Goal: Transaction & Acquisition: Book appointment/travel/reservation

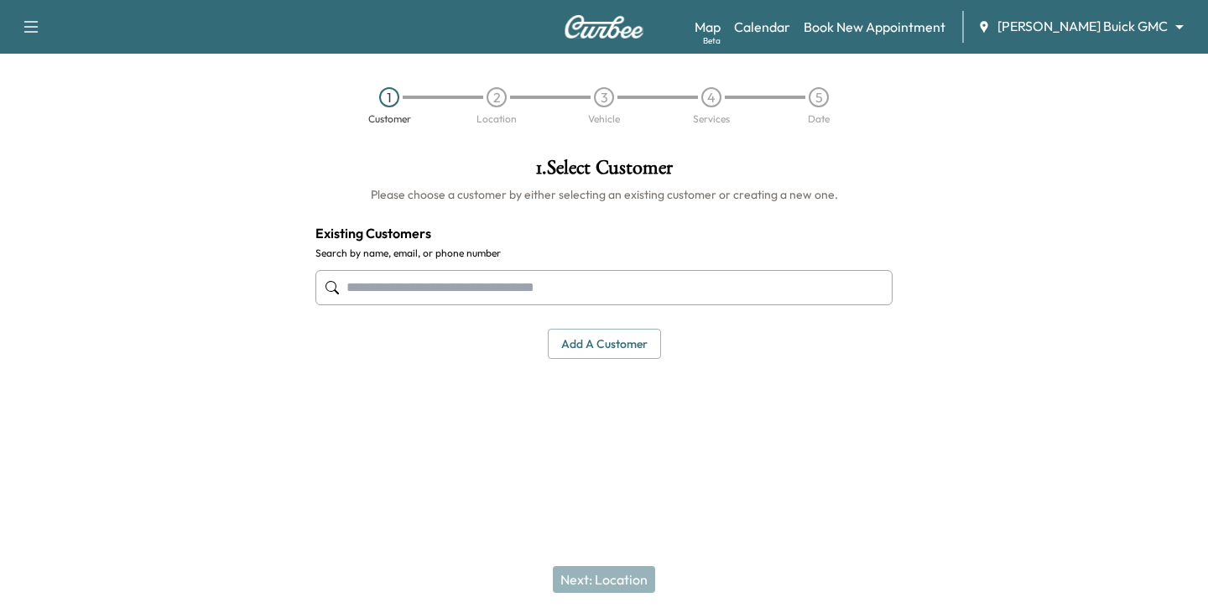
click at [373, 283] on input "text" at bounding box center [603, 287] width 577 height 35
paste input "**********"
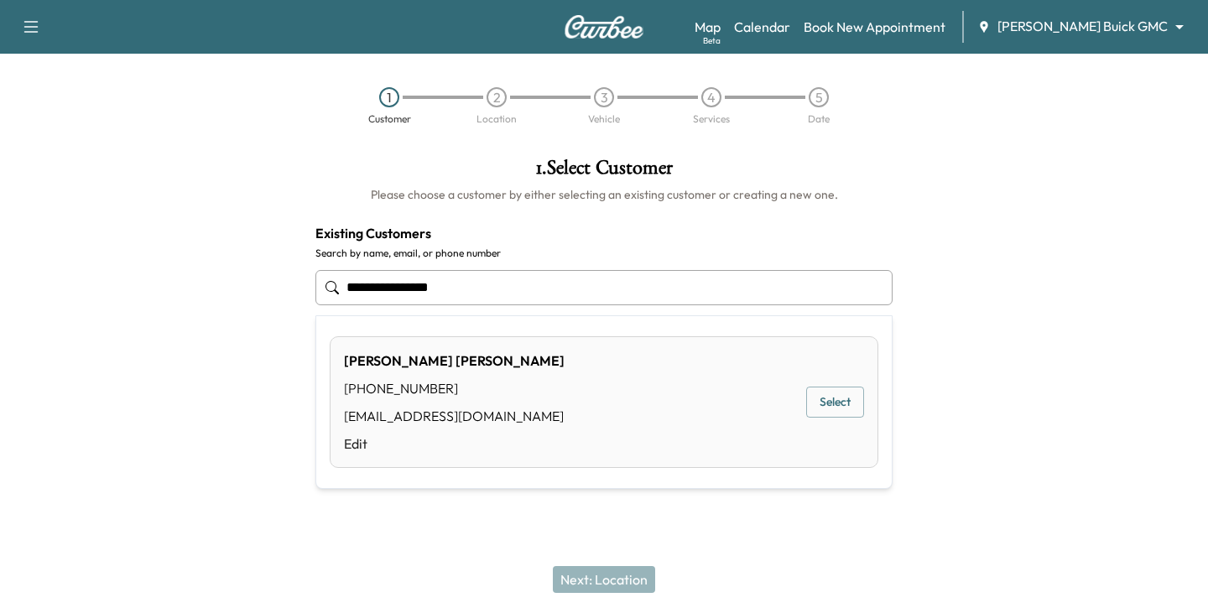
click at [836, 402] on button "Select" at bounding box center [835, 402] width 58 height 31
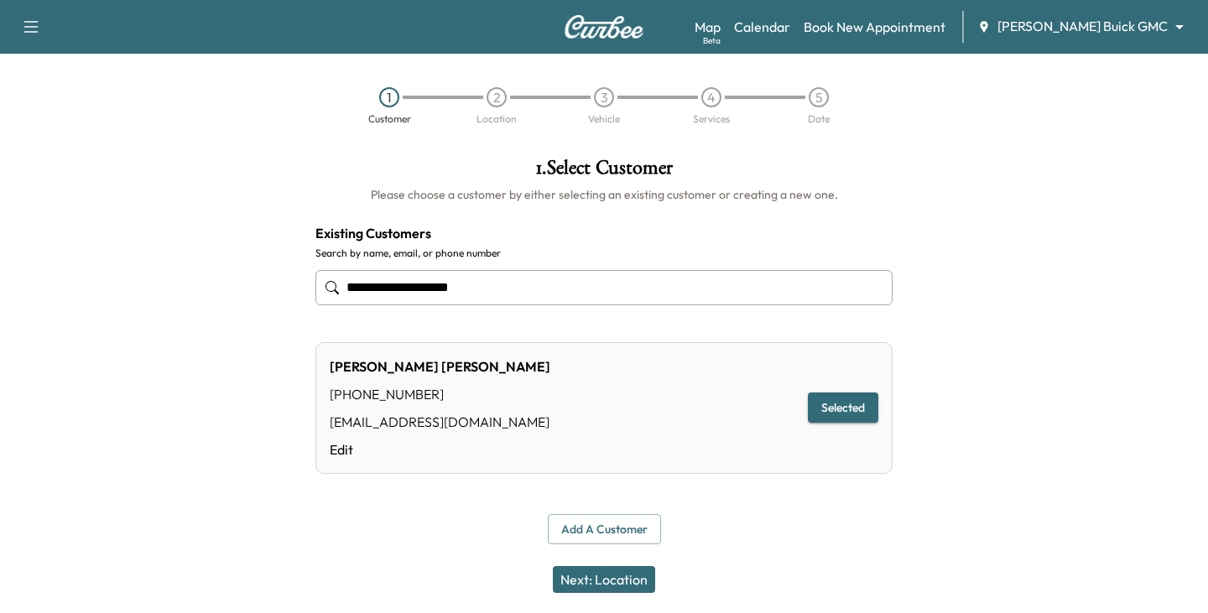
type input "**********"
click at [845, 411] on button "Selected" at bounding box center [843, 408] width 70 height 31
click at [617, 577] on button "Next: Location" at bounding box center [604, 579] width 102 height 27
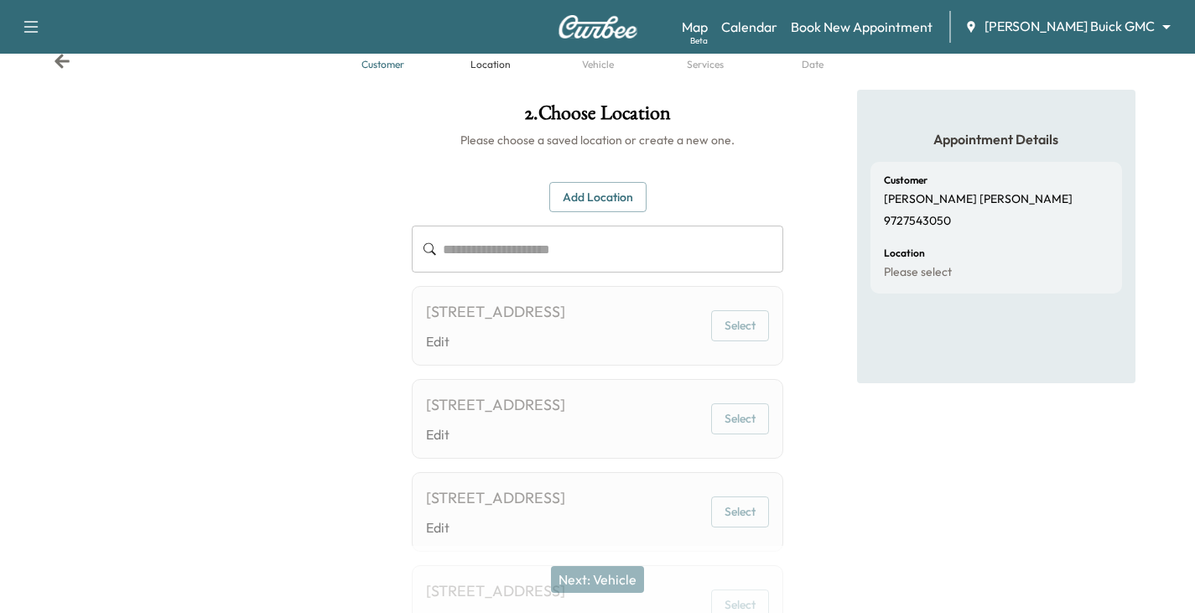
scroll to position [84, 0]
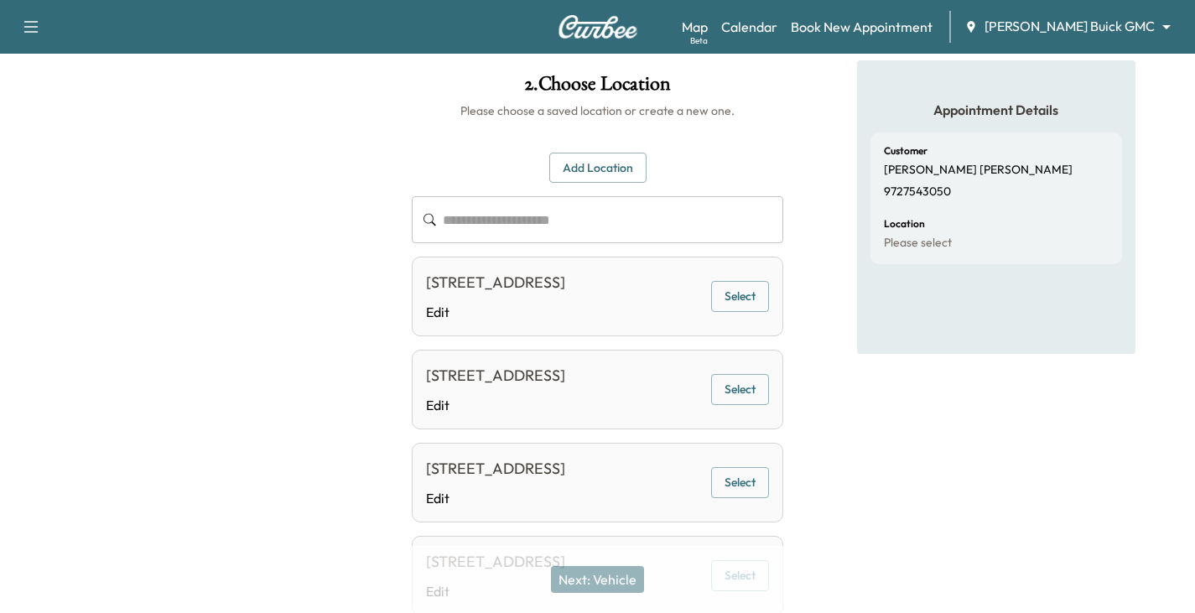
click at [746, 312] on button "Select" at bounding box center [740, 296] width 58 height 31
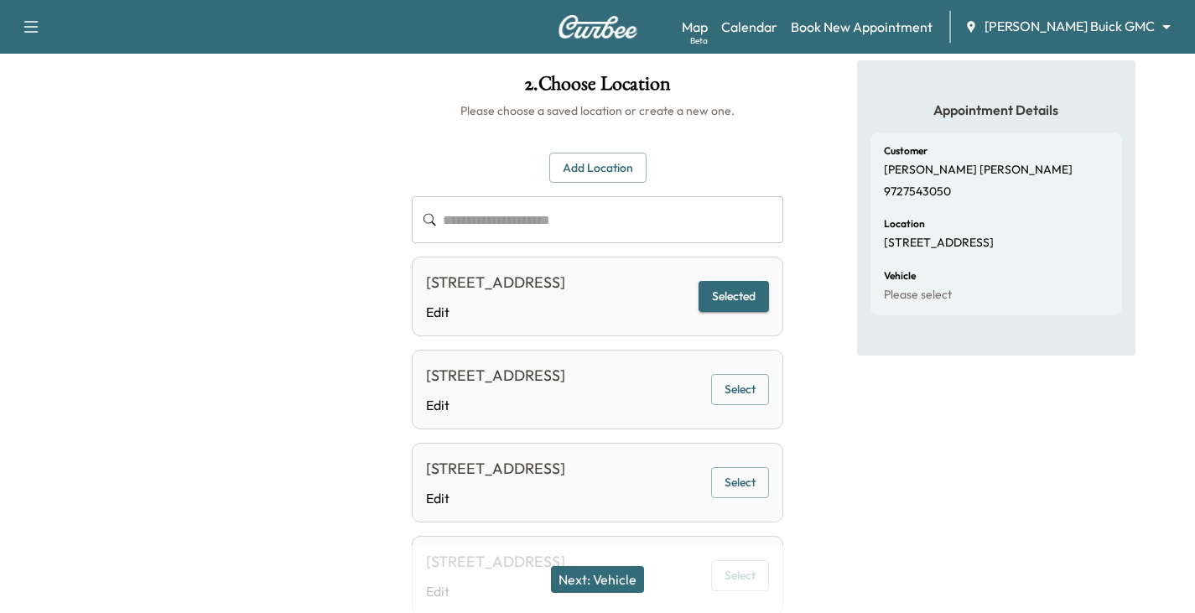
click at [622, 572] on button "Next: Vehicle" at bounding box center [597, 579] width 93 height 27
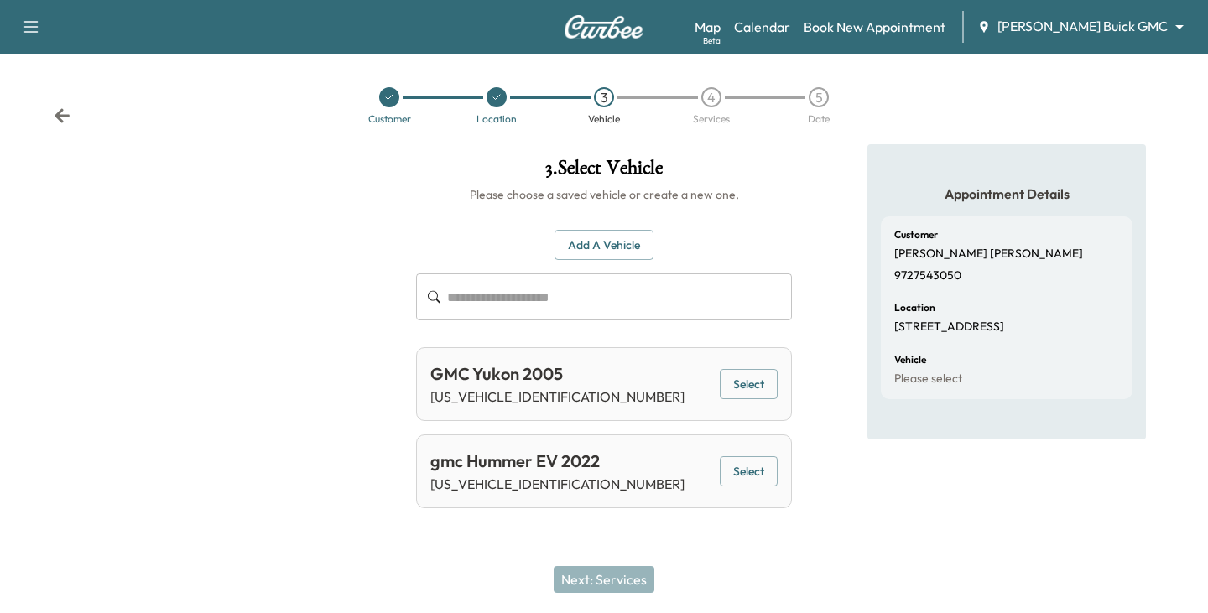
click at [601, 247] on button "Add a Vehicle" at bounding box center [603, 245] width 99 height 31
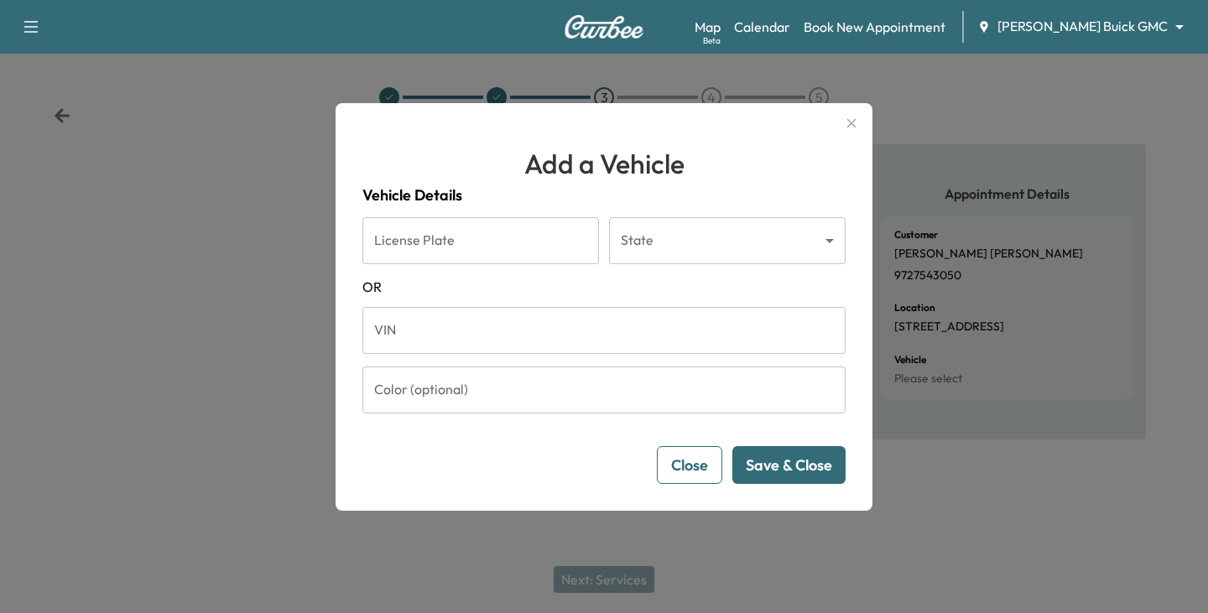
click at [459, 332] on input "VIN" at bounding box center [603, 330] width 483 height 47
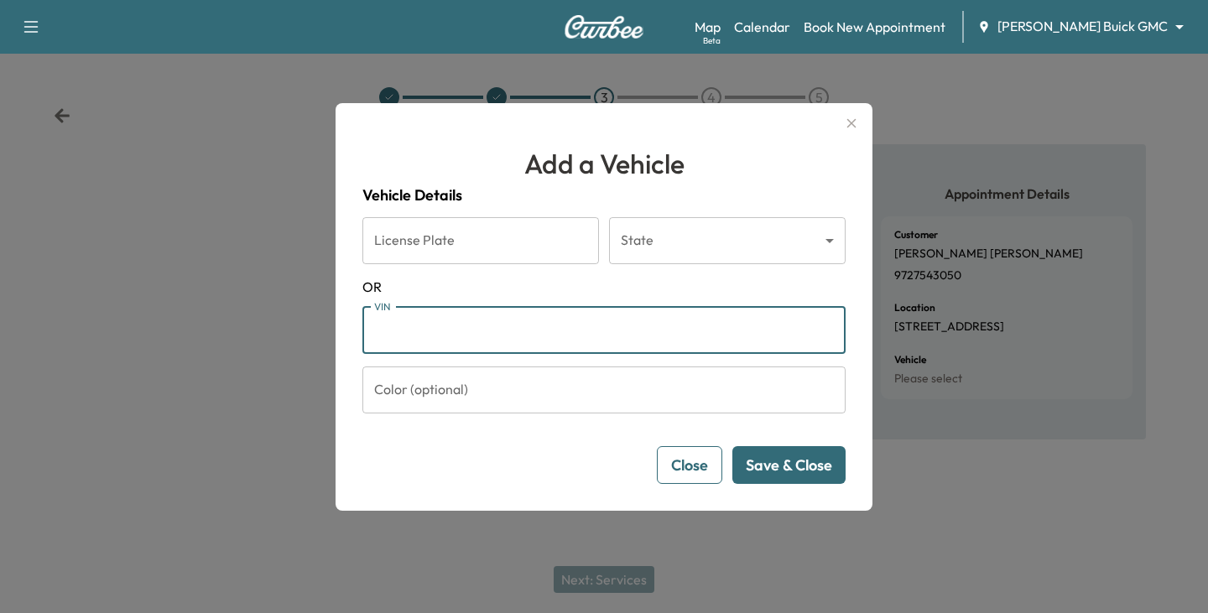
paste input "**********"
type input "**********"
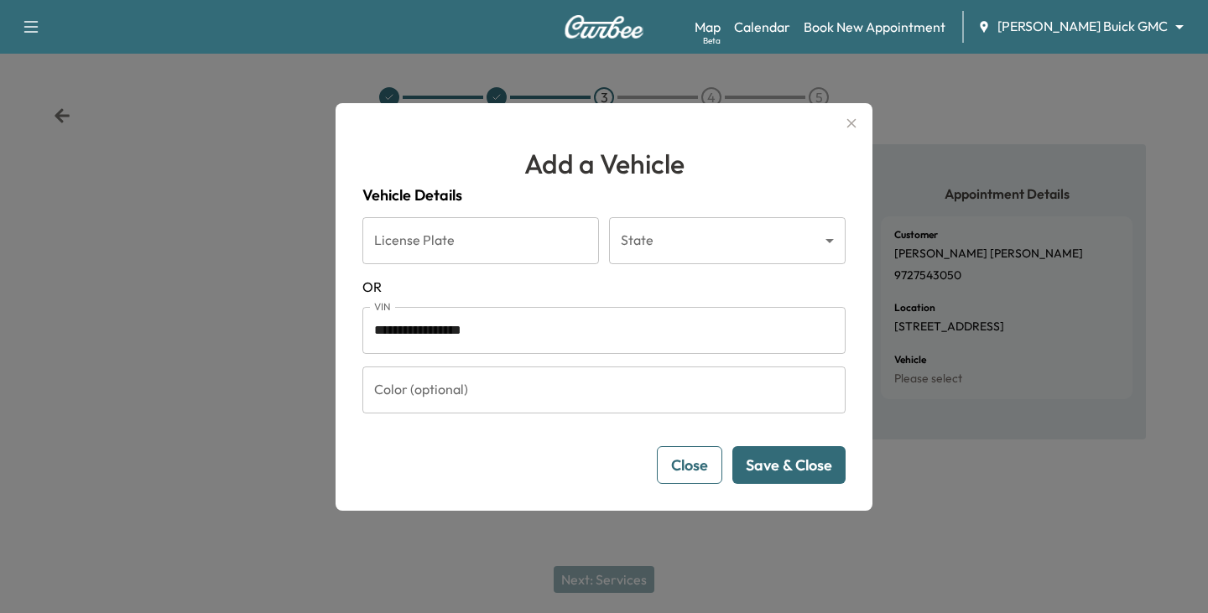
click at [769, 475] on button "Save & Close" at bounding box center [788, 465] width 113 height 38
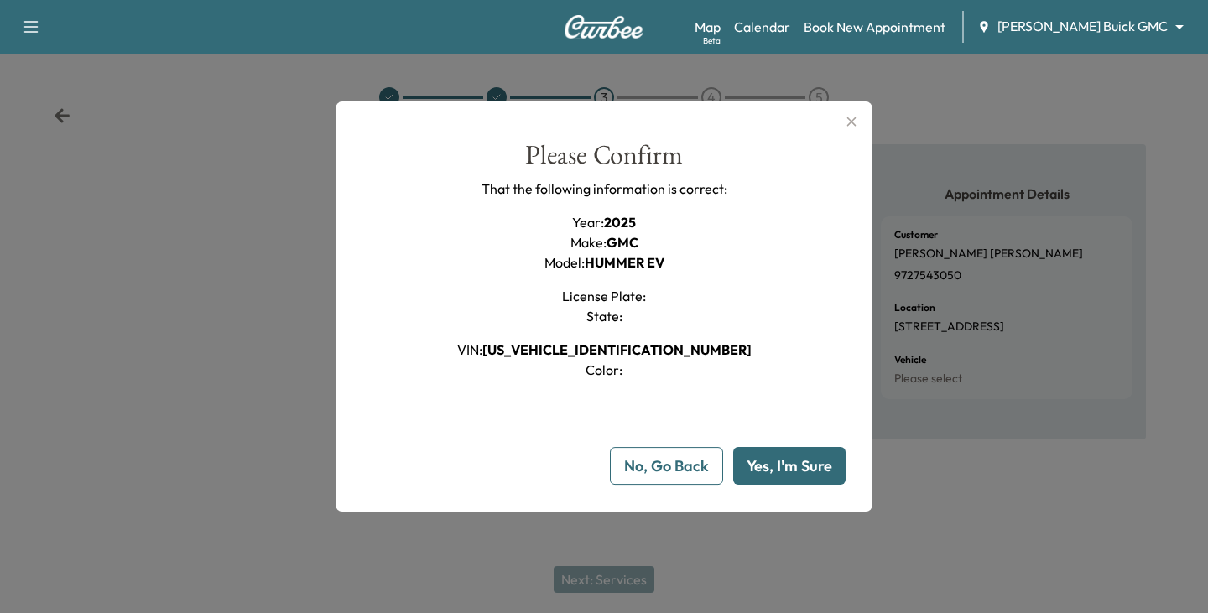
click at [770, 472] on button "Yes, I'm Sure" at bounding box center [789, 466] width 112 height 38
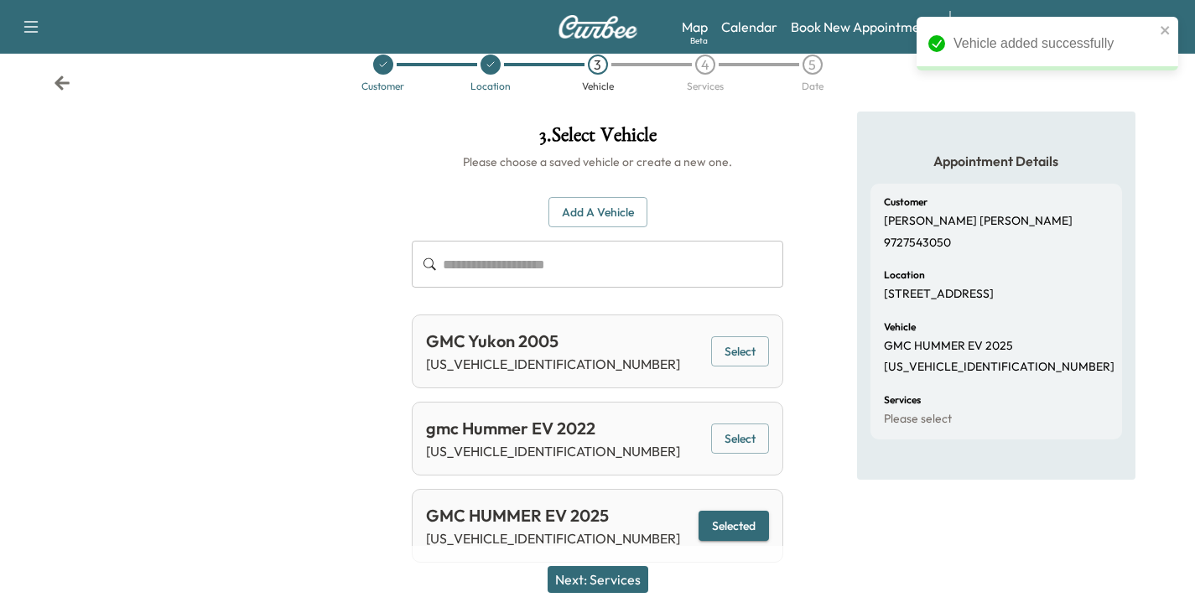
scroll to position [49, 0]
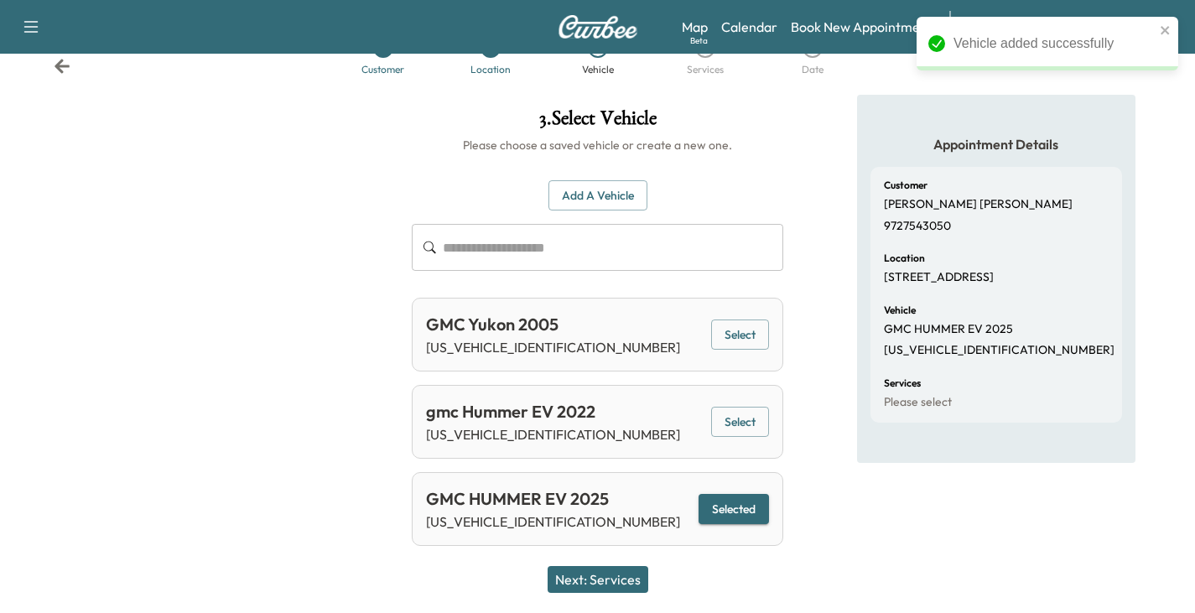
click at [720, 335] on button "Select" at bounding box center [740, 335] width 58 height 31
click at [626, 574] on button "Next: Services" at bounding box center [598, 579] width 101 height 27
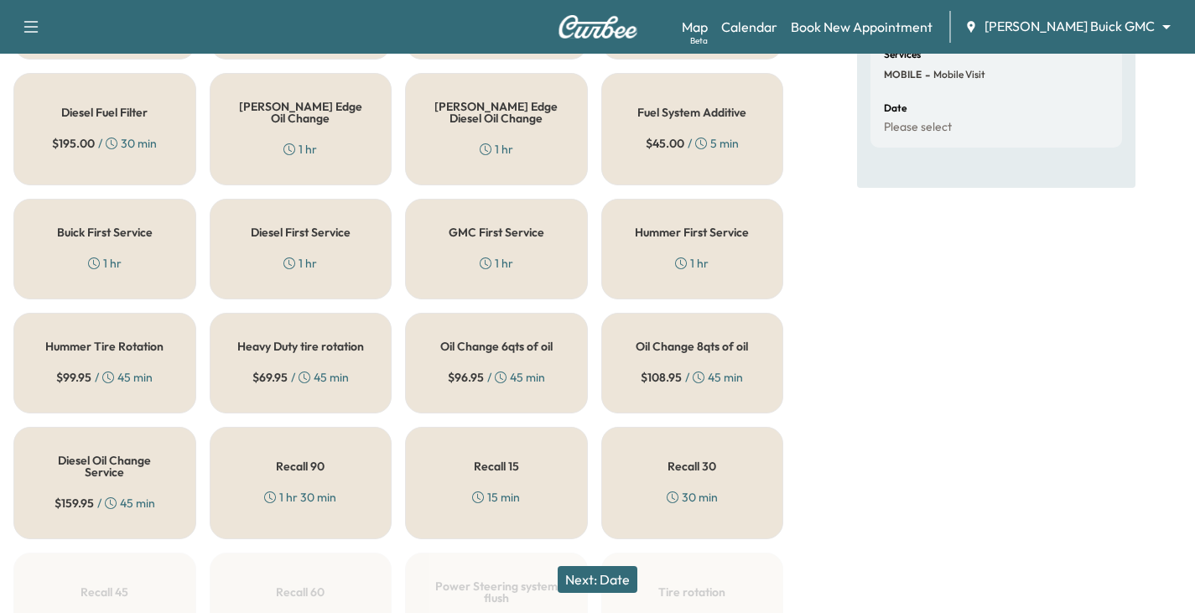
scroll to position [419, 0]
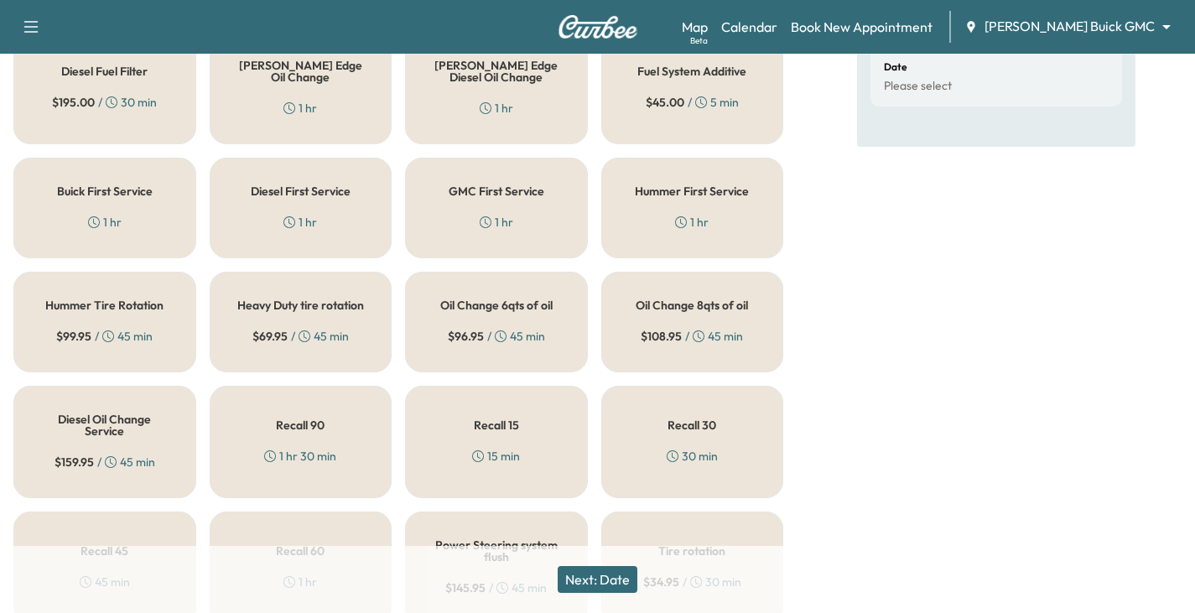
click at [477, 208] on div "GMC First Service 1 hr" at bounding box center [496, 208] width 183 height 101
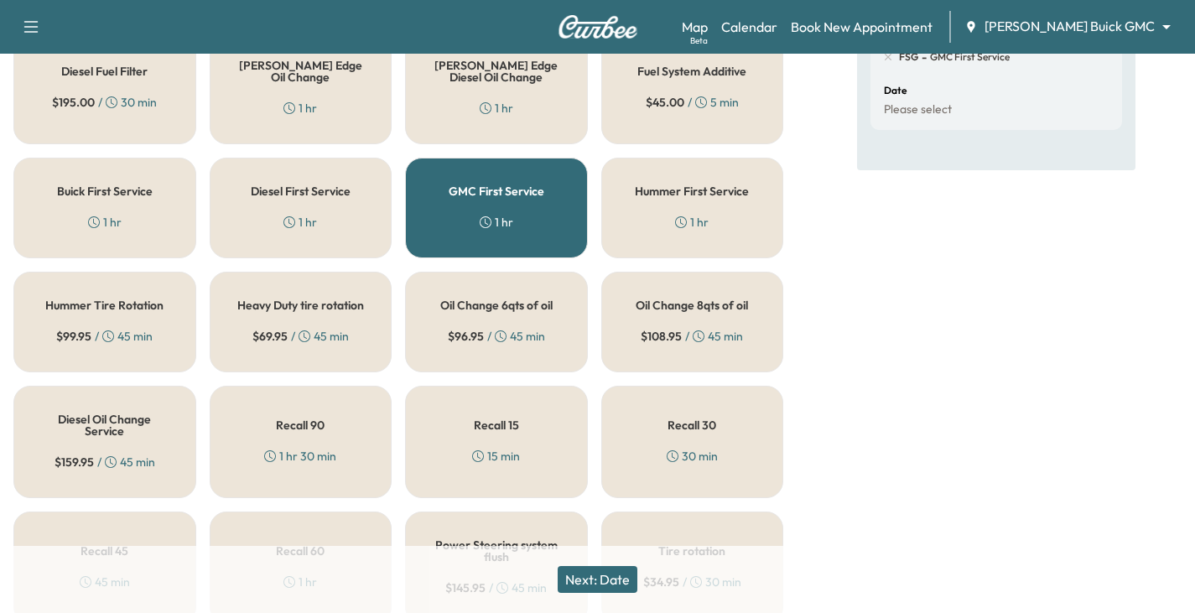
click at [690, 197] on h5 "Hummer First Service" at bounding box center [692, 191] width 114 height 12
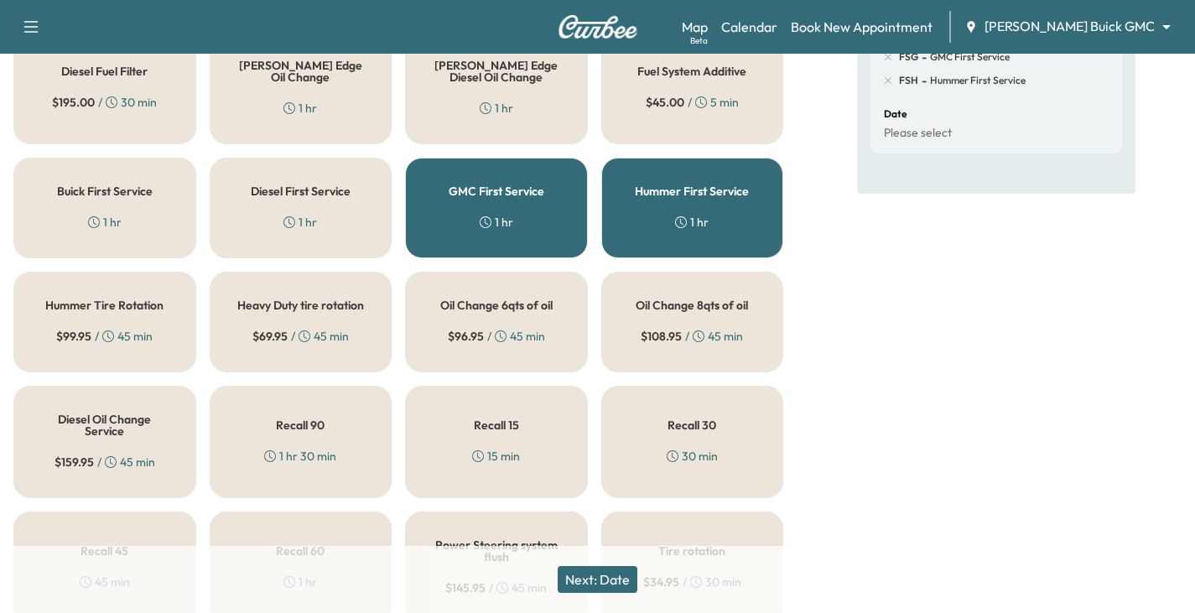
click at [536, 221] on div "GMC First Service 1 hr" at bounding box center [496, 208] width 183 height 101
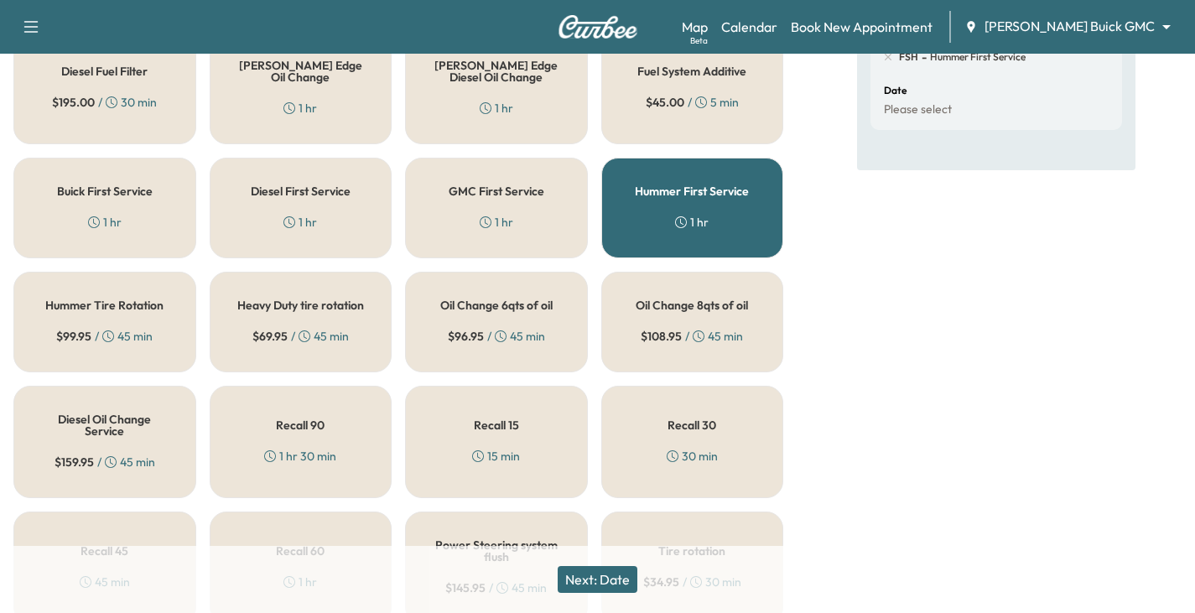
click at [602, 572] on button "Next: Date" at bounding box center [598, 579] width 80 height 27
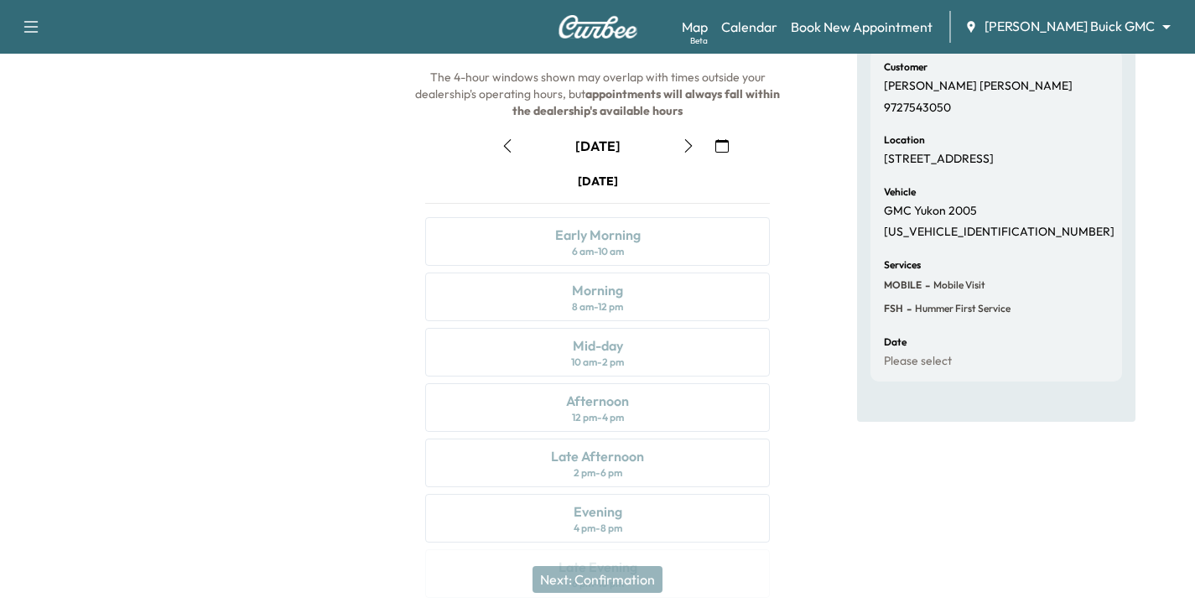
scroll to position [143, 0]
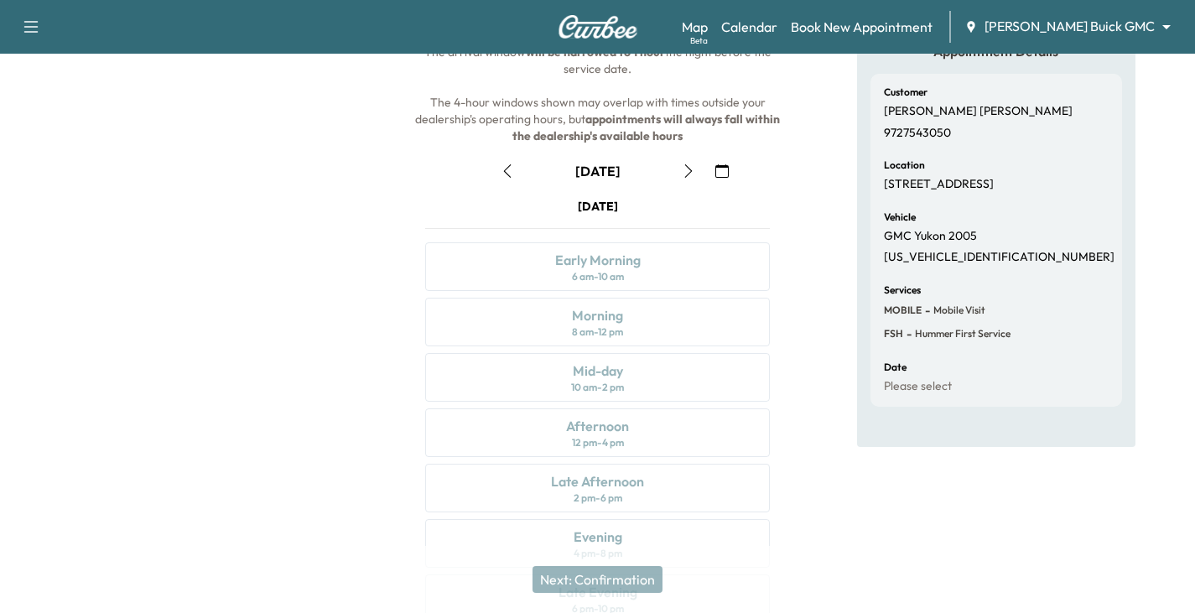
click at [685, 171] on icon "button" at bounding box center [688, 170] width 13 height 13
click at [679, 174] on button "button" at bounding box center [688, 171] width 29 height 27
click at [686, 168] on icon "button" at bounding box center [688, 170] width 13 height 13
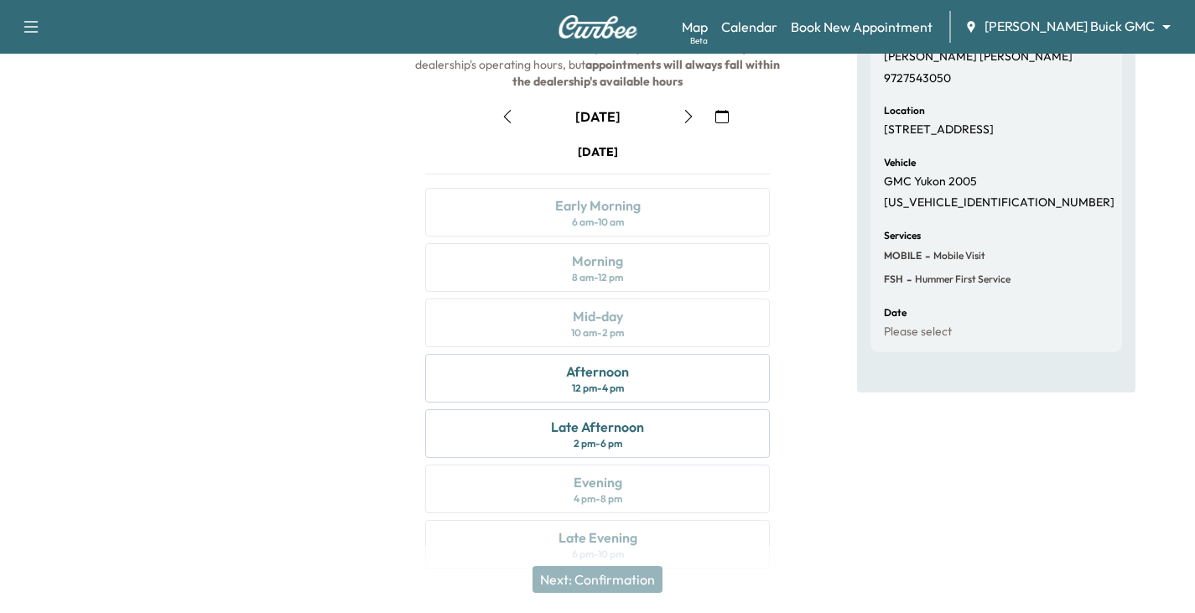
scroll to position [226, 0]
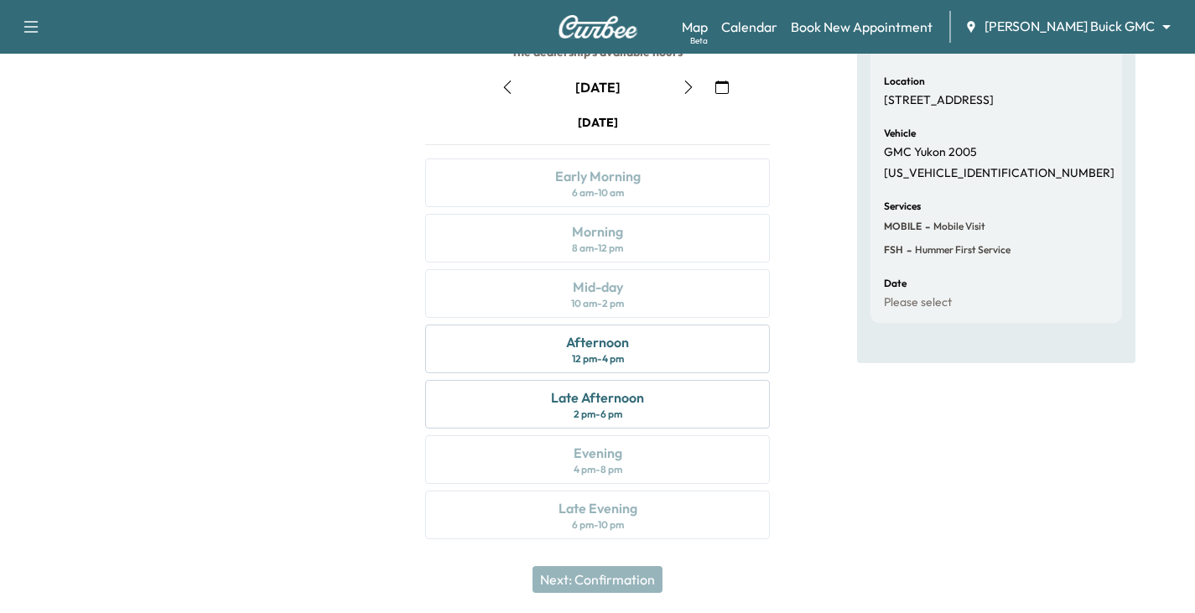
click at [685, 87] on icon "button" at bounding box center [688, 87] width 13 height 13
click at [504, 89] on icon "button" at bounding box center [507, 87] width 13 height 13
click at [508, 88] on icon "button" at bounding box center [507, 87] width 13 height 13
click at [686, 82] on icon "button" at bounding box center [688, 87] width 8 height 13
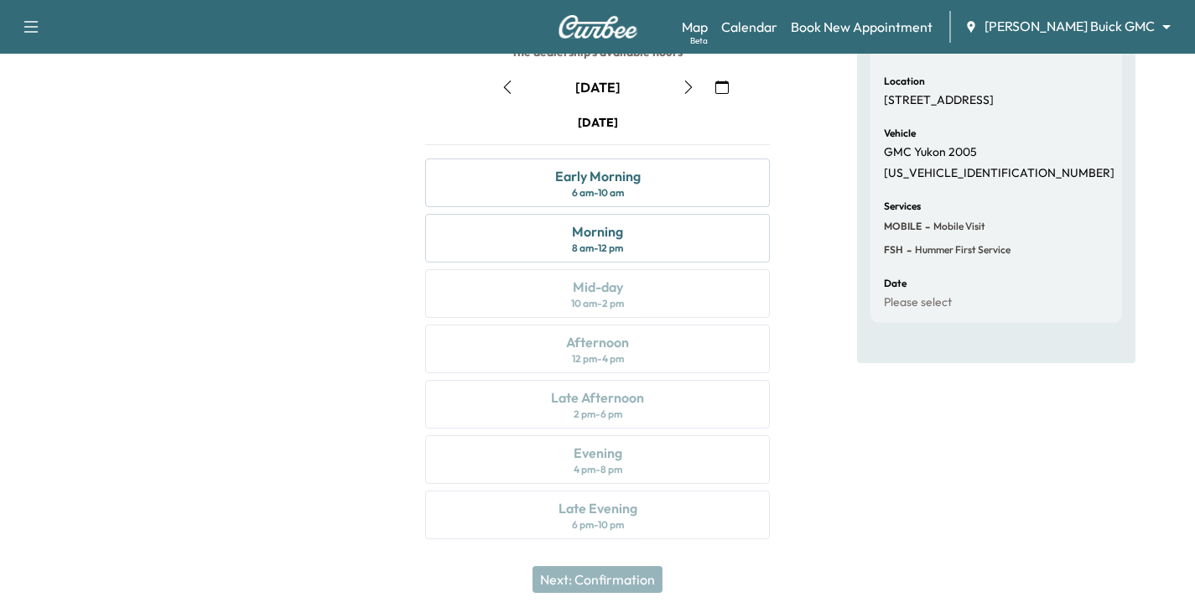
click at [514, 87] on button "button" at bounding box center [507, 87] width 29 height 27
click at [595, 341] on div "Afternoon" at bounding box center [597, 342] width 63 height 20
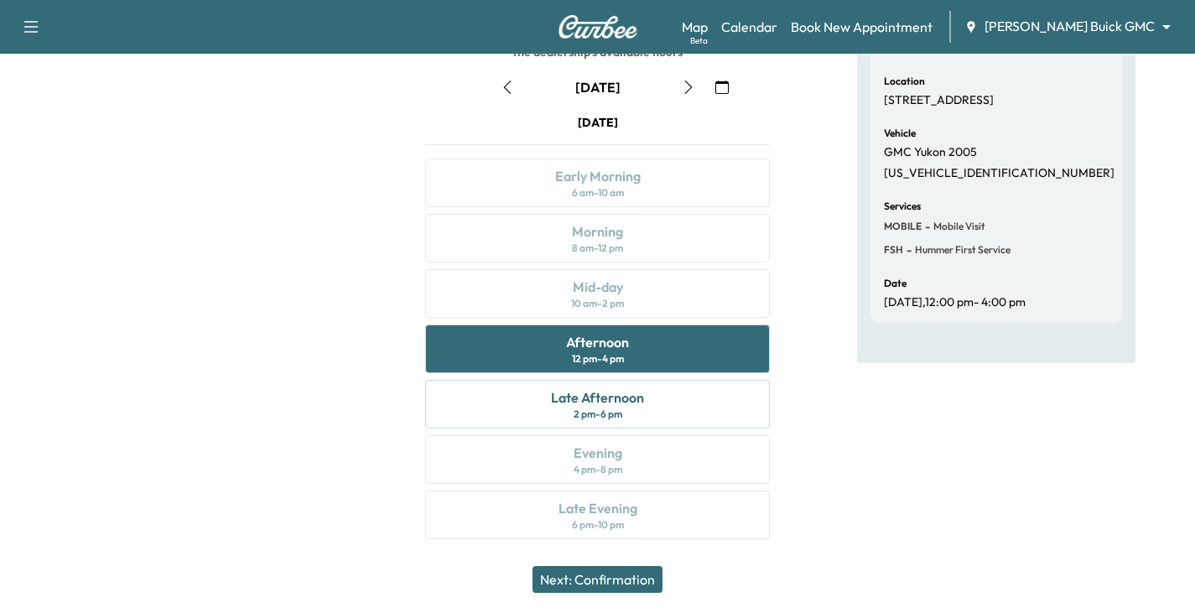
click at [595, 574] on button "Next: Confirmation" at bounding box center [598, 579] width 130 height 27
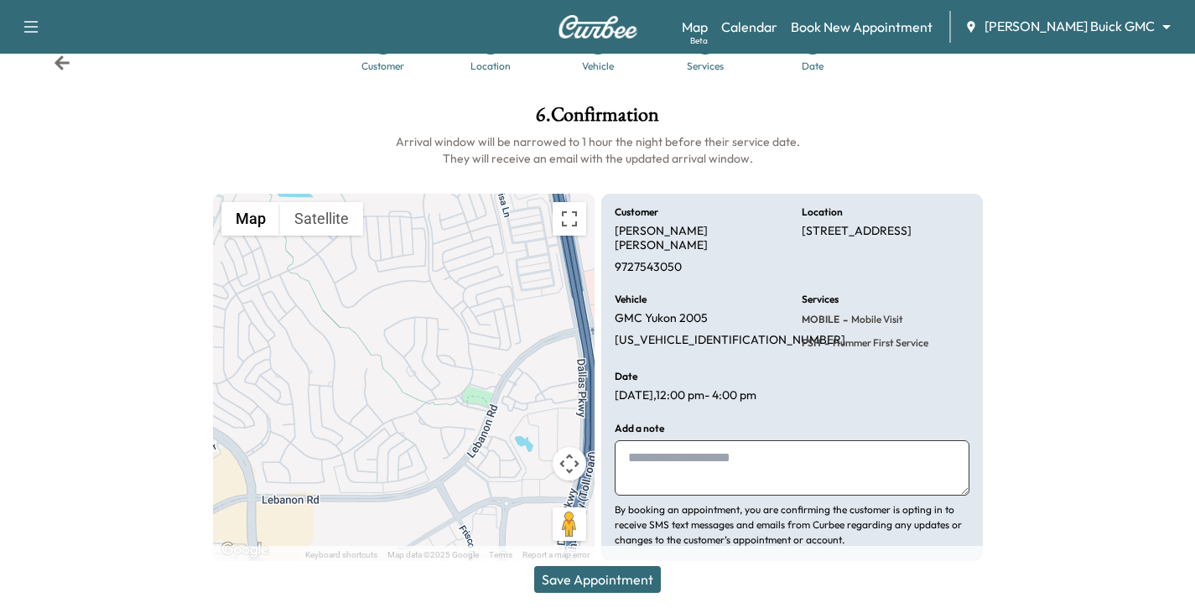
click at [618, 574] on button "Save Appointment" at bounding box center [597, 579] width 127 height 27
